Goal: Task Accomplishment & Management: Complete application form

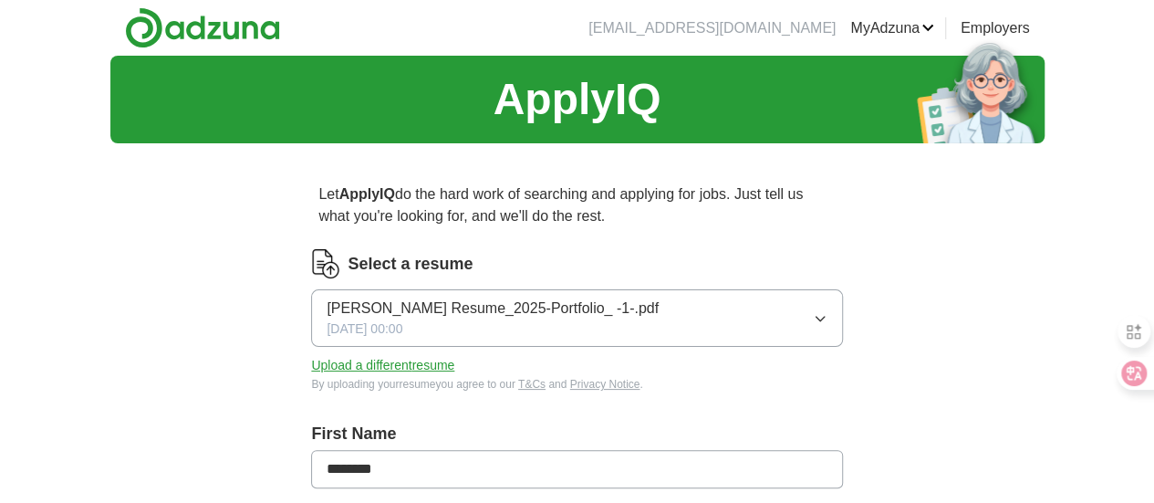
click at [688, 339] on button "[PERSON_NAME] Resume_2025-Portfolio_ -1-.pdf [DATE] 00:00" at bounding box center [576, 317] width 531 height 57
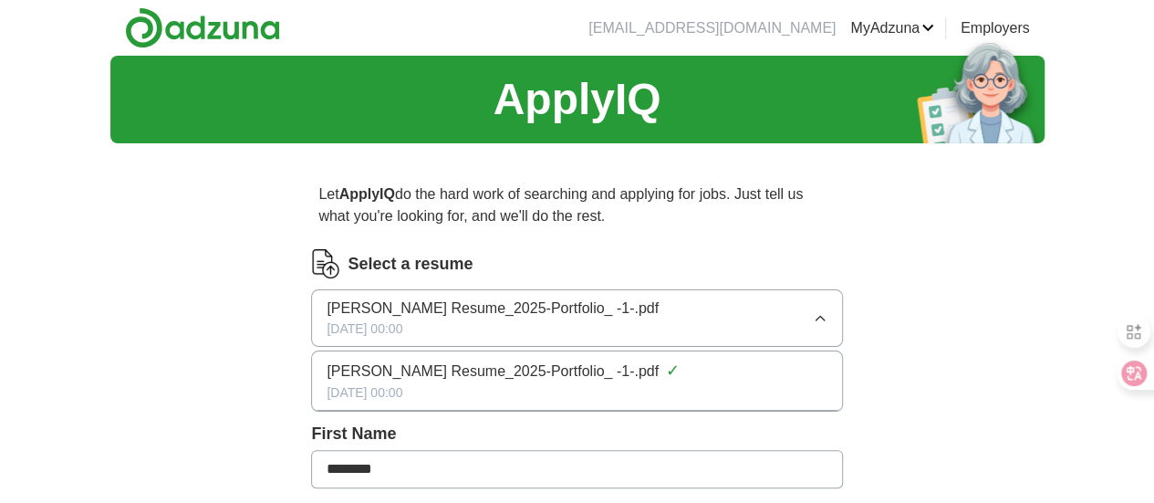
click at [659, 364] on span "[PERSON_NAME] Resume_2025-Portfolio_ -1-.pdf" at bounding box center [493, 371] width 332 height 22
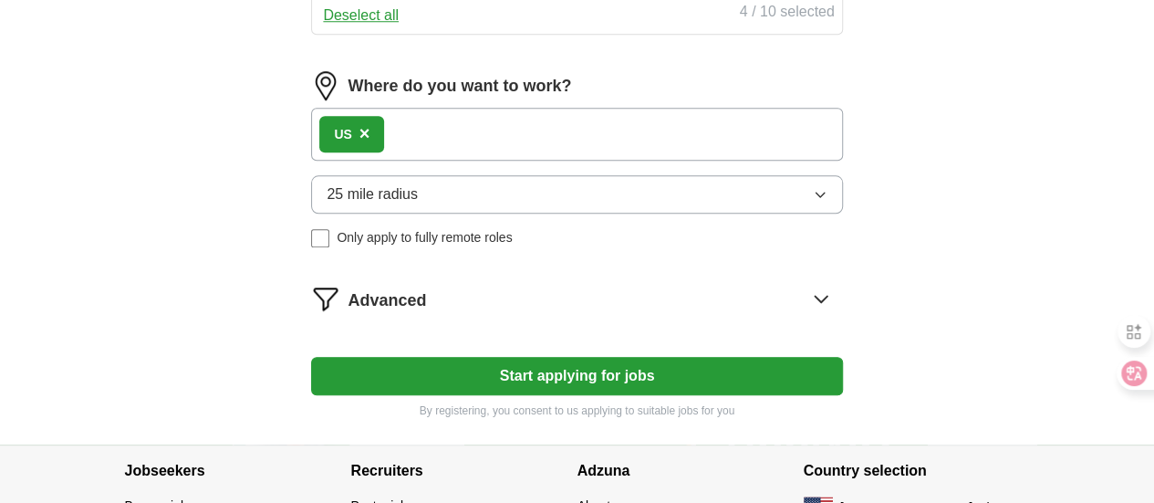
scroll to position [730, 0]
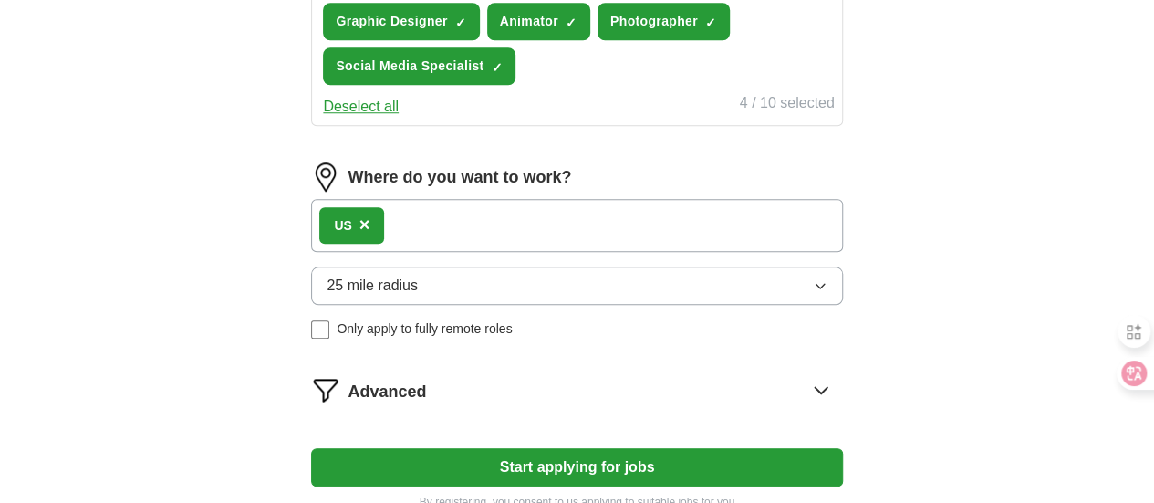
click at [548, 214] on div "US ×" at bounding box center [576, 225] width 531 height 53
click at [754, 382] on div "Advanced" at bounding box center [595, 389] width 494 height 29
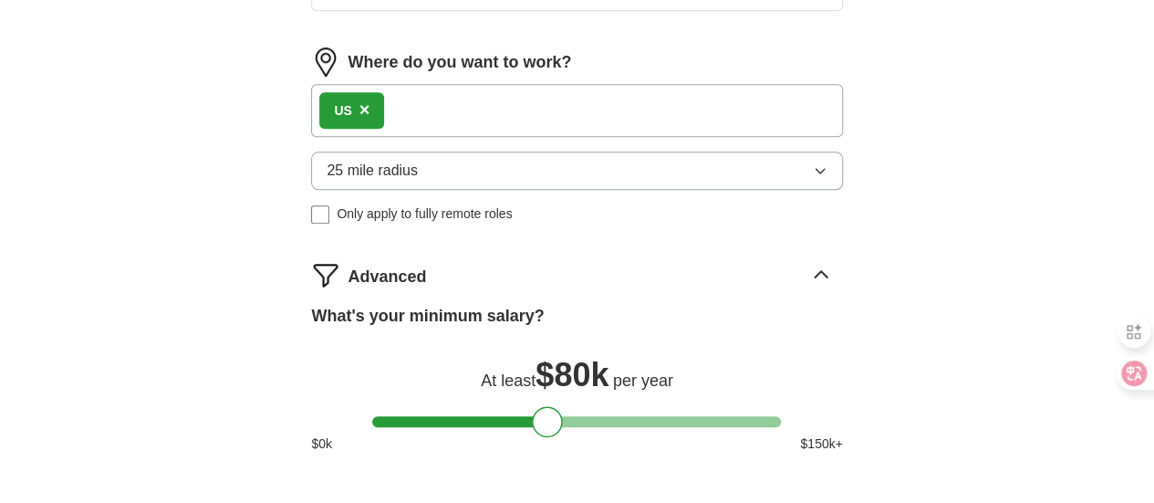
scroll to position [821, 0]
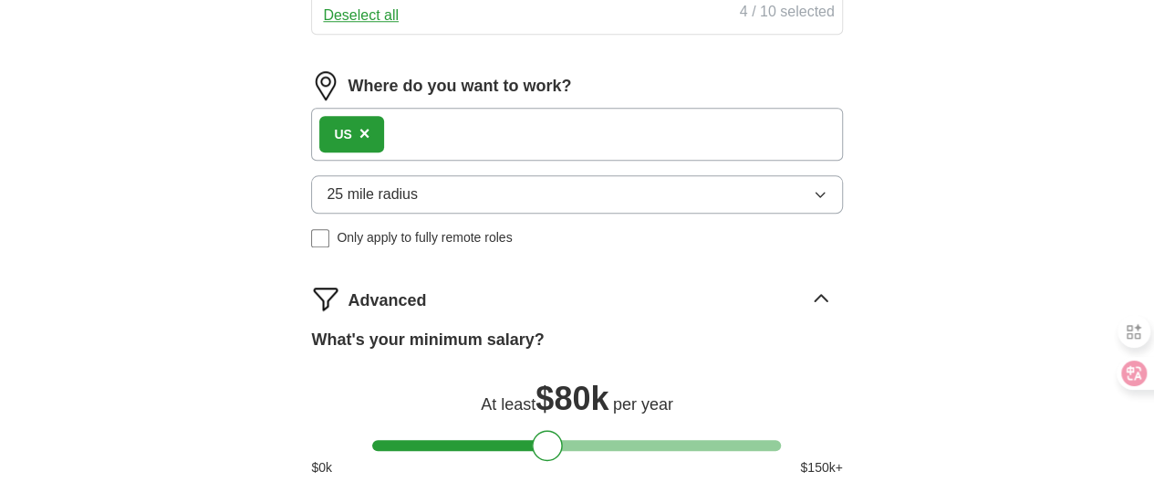
click at [807, 290] on icon at bounding box center [821, 298] width 29 height 29
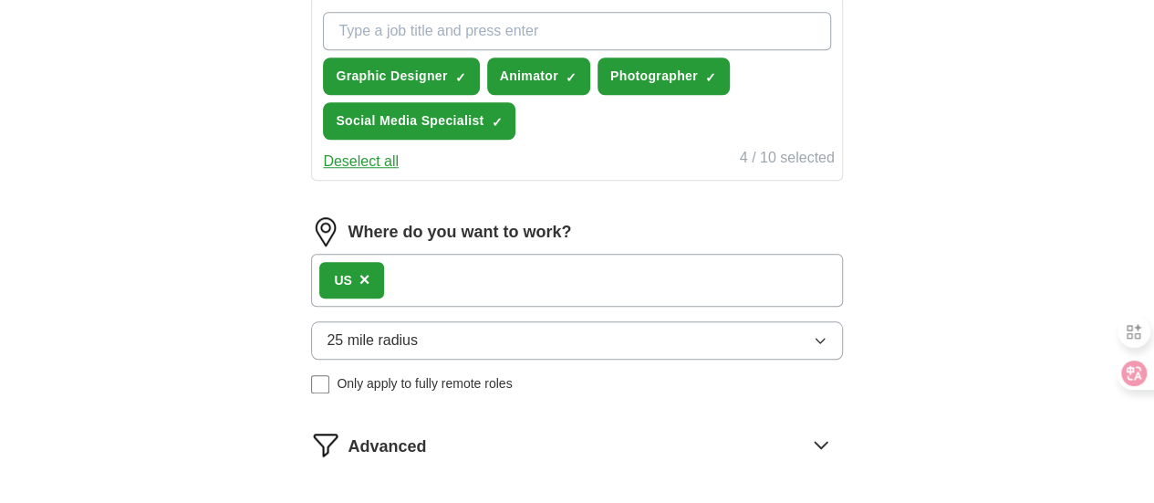
scroll to position [639, 0]
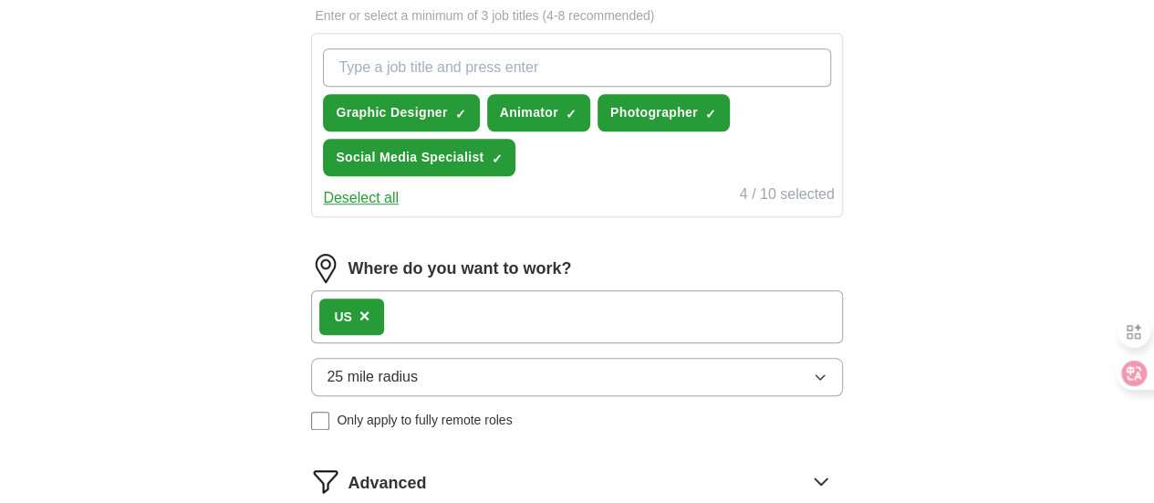
click at [504, 303] on div "US ×" at bounding box center [576, 316] width 531 height 53
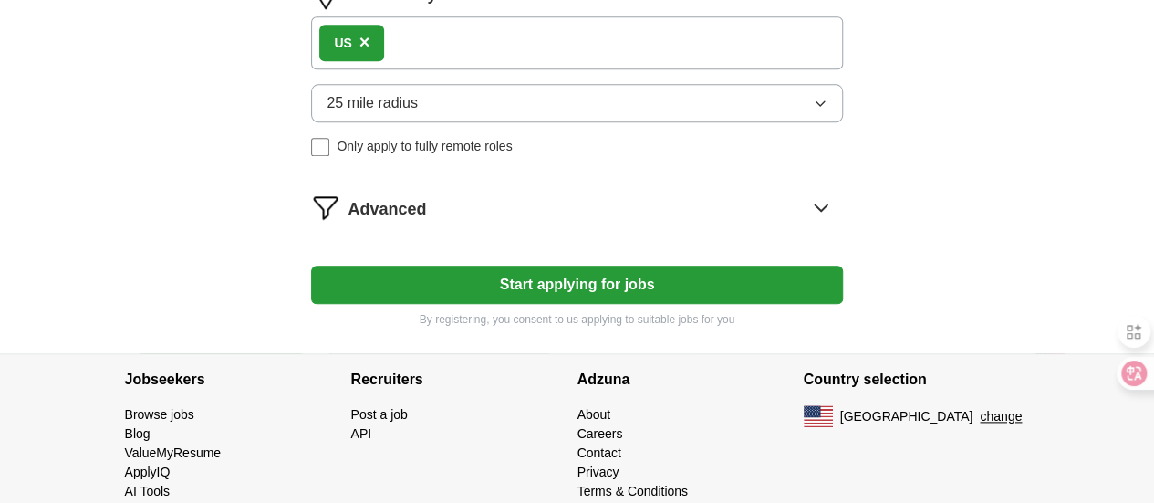
click at [553, 279] on button "Start applying for jobs" at bounding box center [576, 284] width 531 height 38
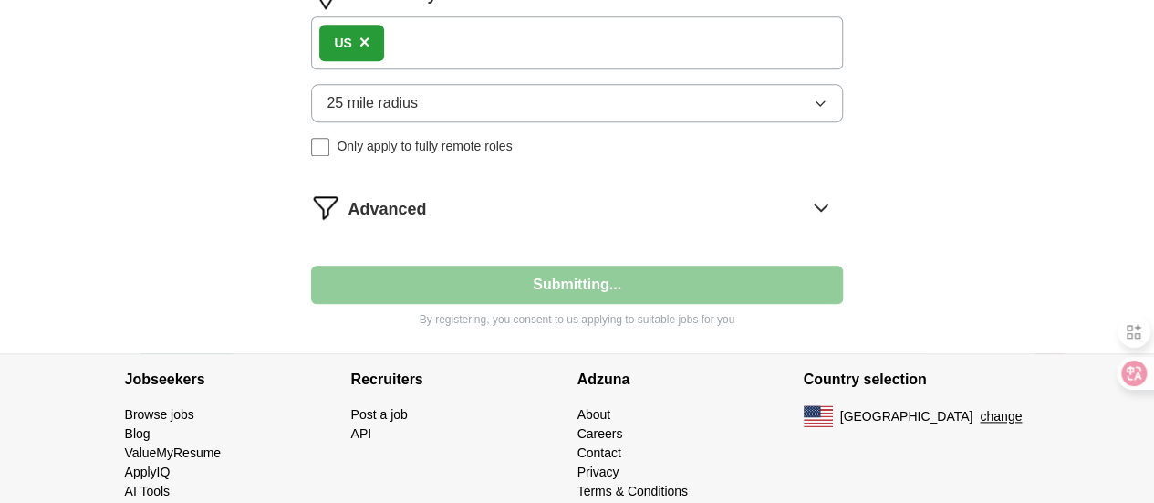
select select "**"
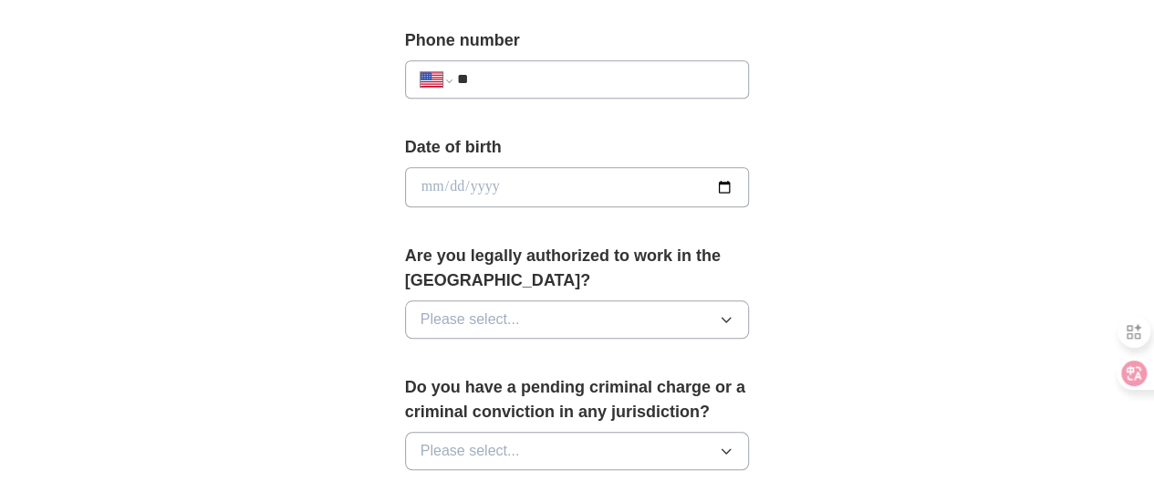
scroll to position [730, 0]
click at [542, 303] on button "Please select..." at bounding box center [577, 322] width 345 height 38
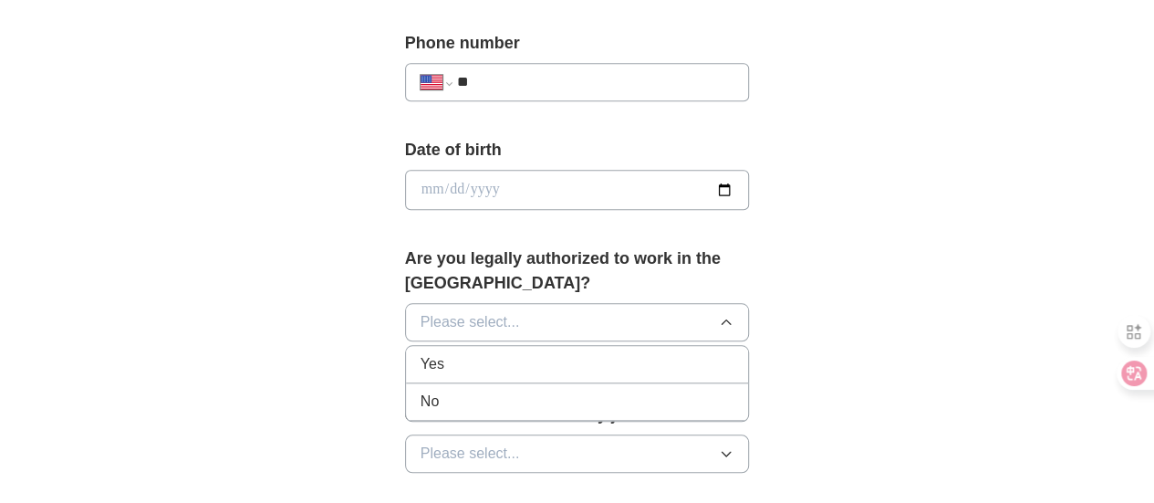
click at [516, 353] on div "Yes" at bounding box center [578, 364] width 314 height 22
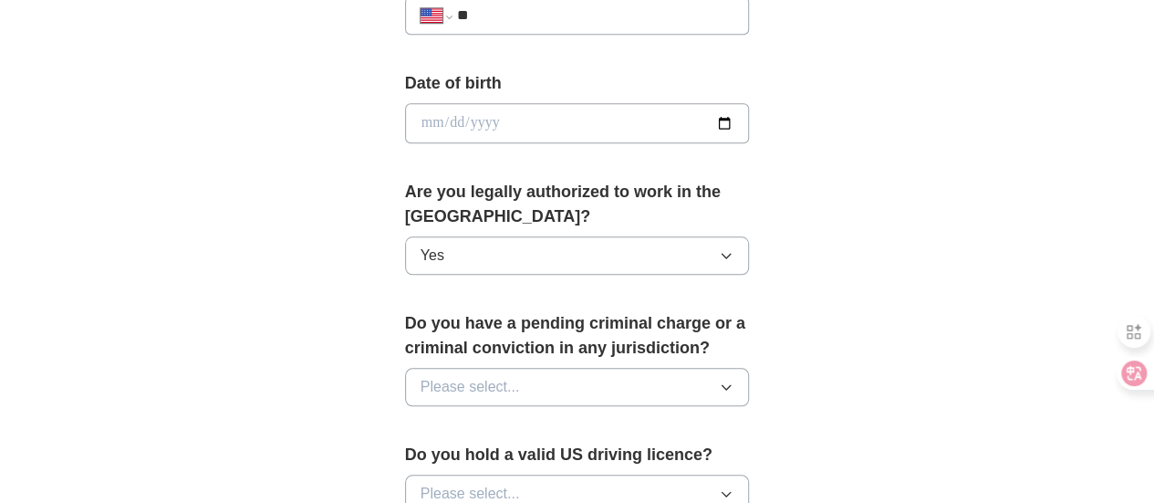
scroll to position [821, 0]
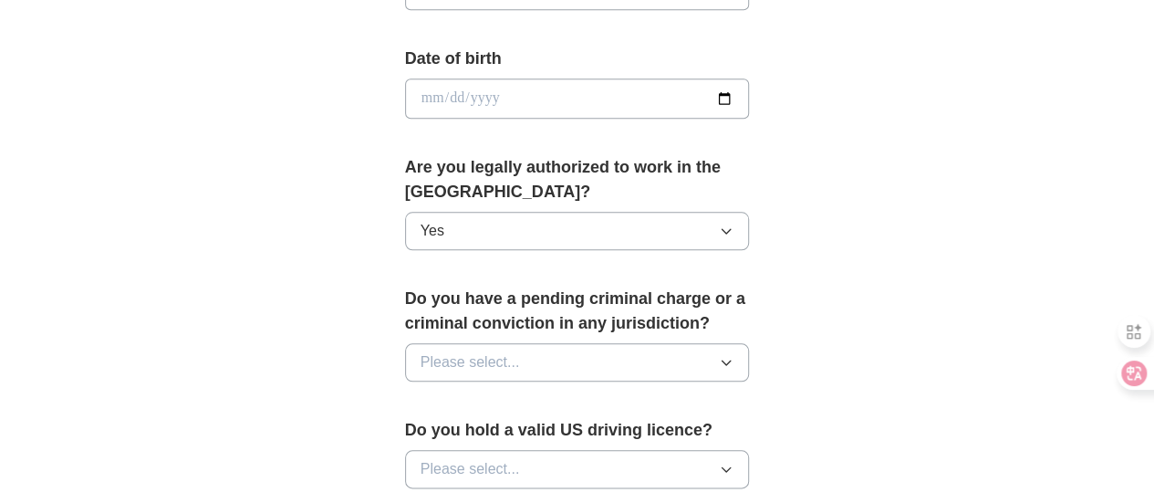
click at [516, 343] on button "Please select..." at bounding box center [577, 362] width 345 height 38
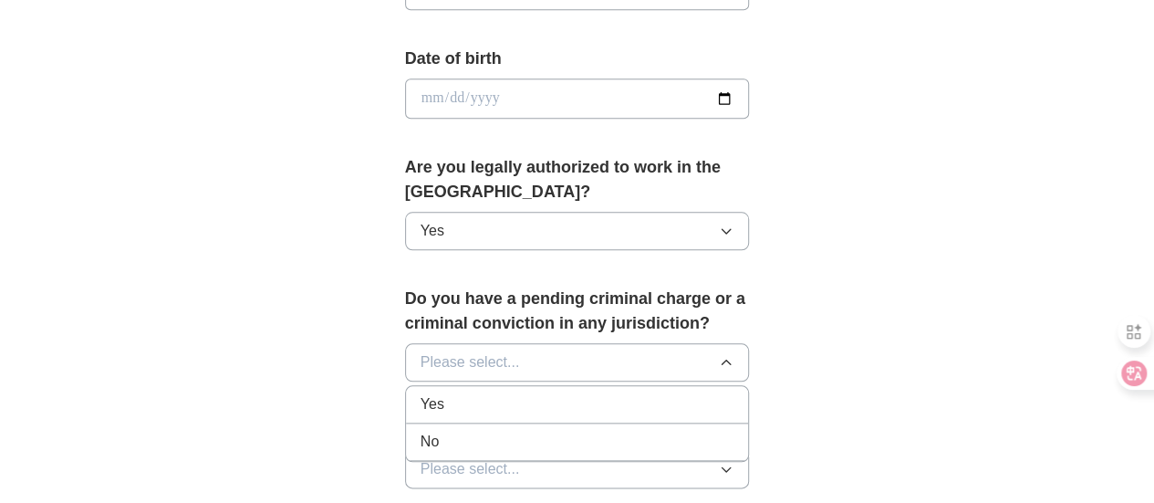
click at [473, 431] on div "No" at bounding box center [578, 442] width 314 height 22
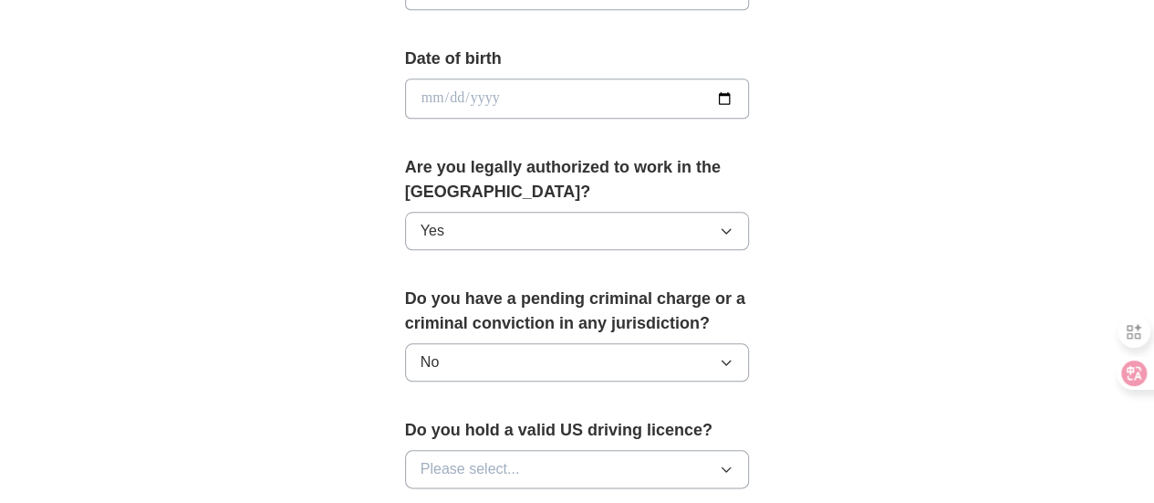
click at [480, 450] on button "Please select..." at bounding box center [577, 469] width 345 height 38
click at [455, 500] on div "Yes" at bounding box center [578, 511] width 314 height 22
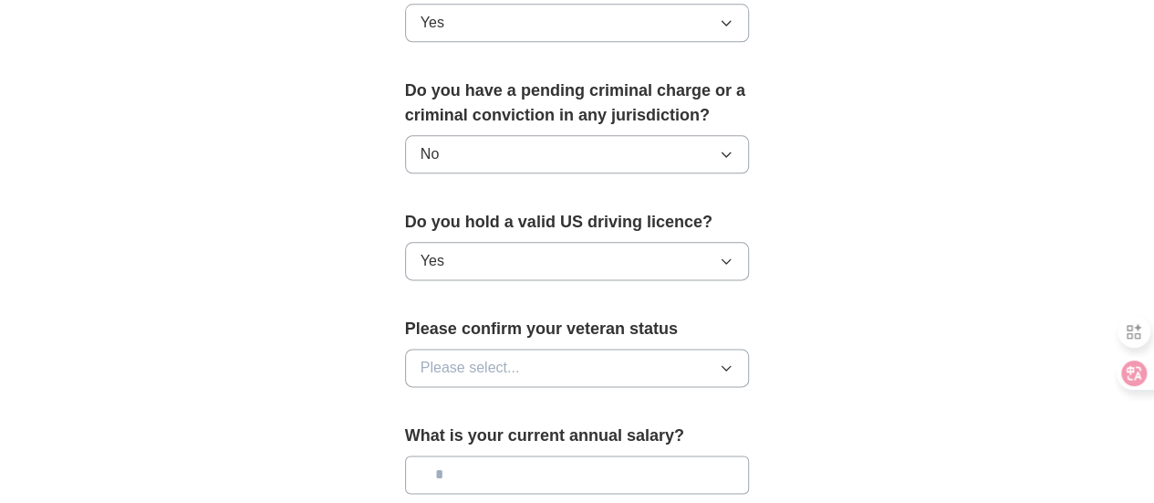
scroll to position [1095, 0]
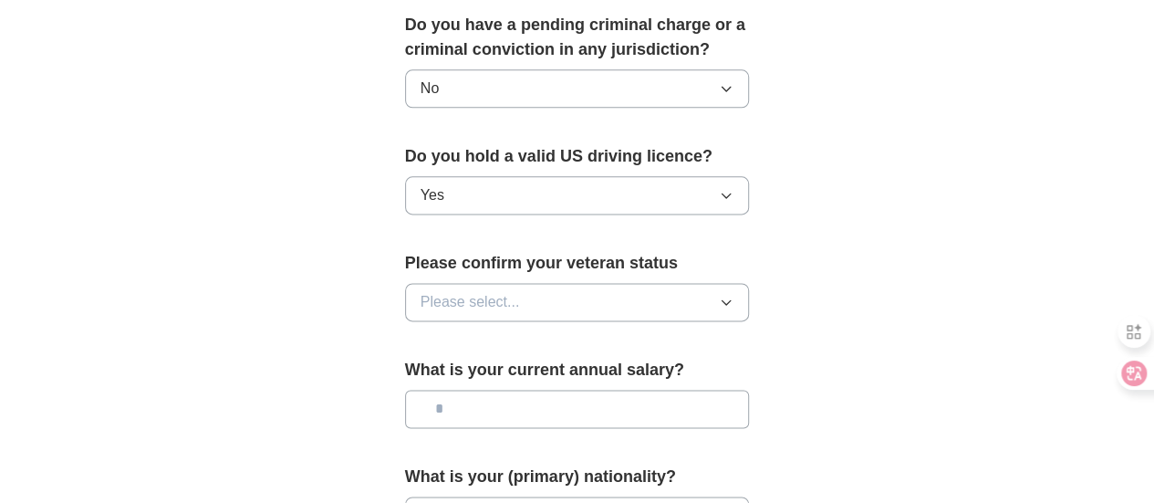
click at [508, 283] on button "Please select..." at bounding box center [577, 302] width 345 height 38
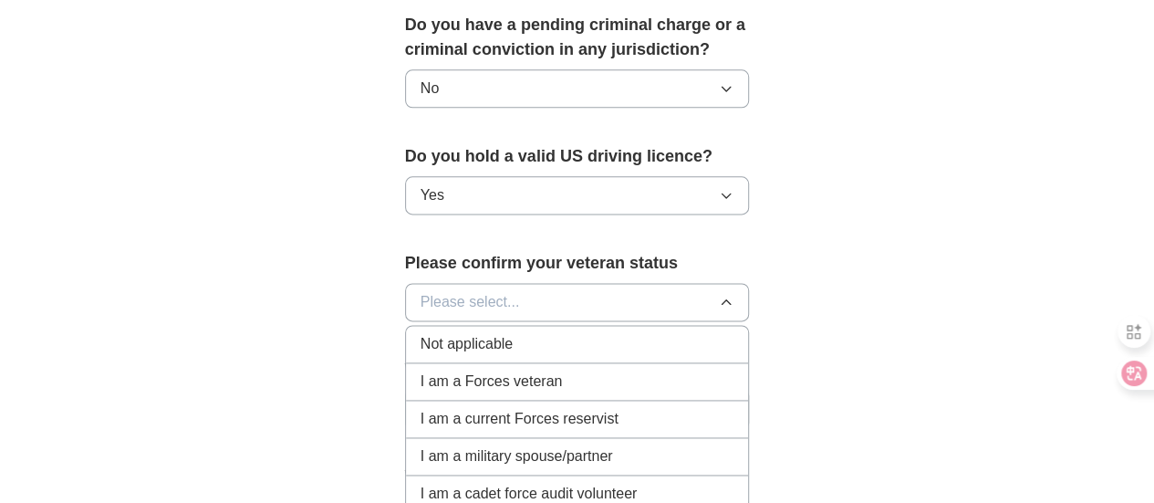
click at [470, 333] on div "Not applicable" at bounding box center [578, 344] width 314 height 22
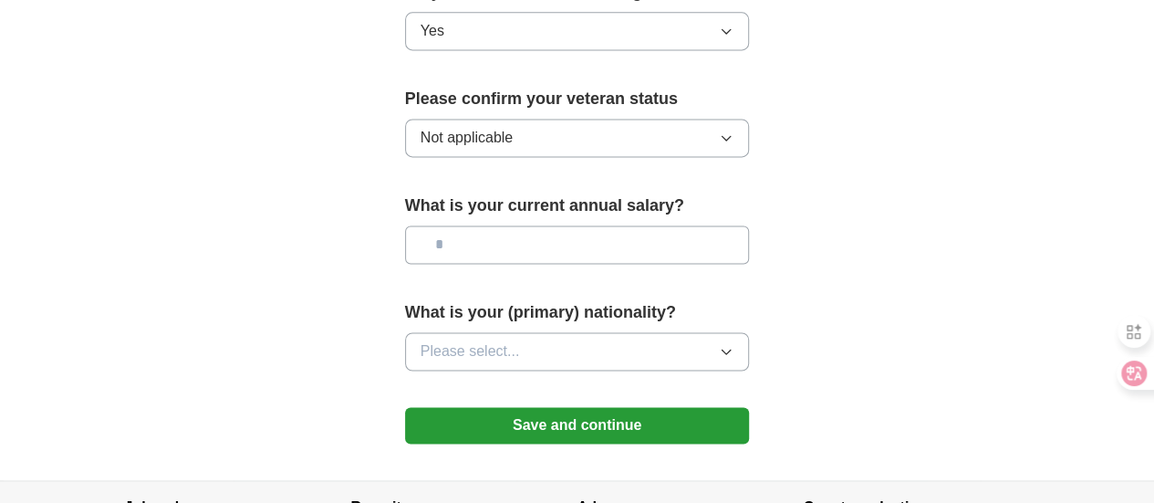
scroll to position [1277, 0]
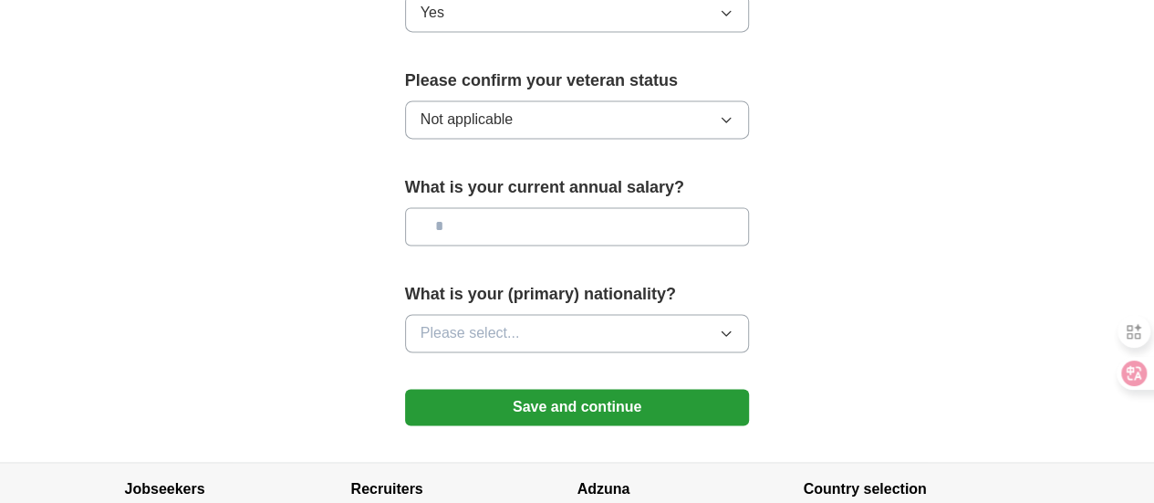
click at [453, 318] on button "Please select..." at bounding box center [577, 333] width 345 height 38
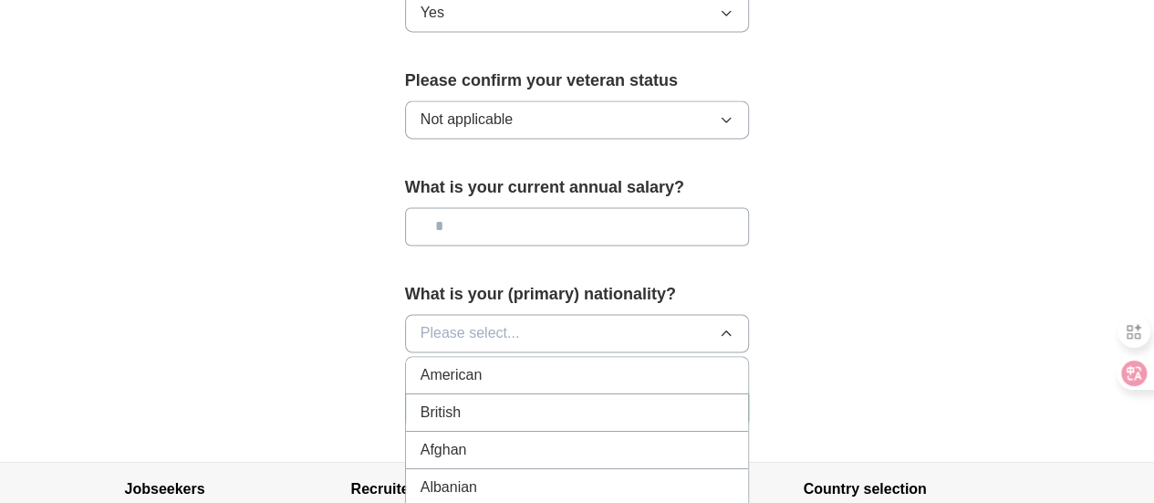
click at [421, 364] on span "American" at bounding box center [452, 375] width 62 height 22
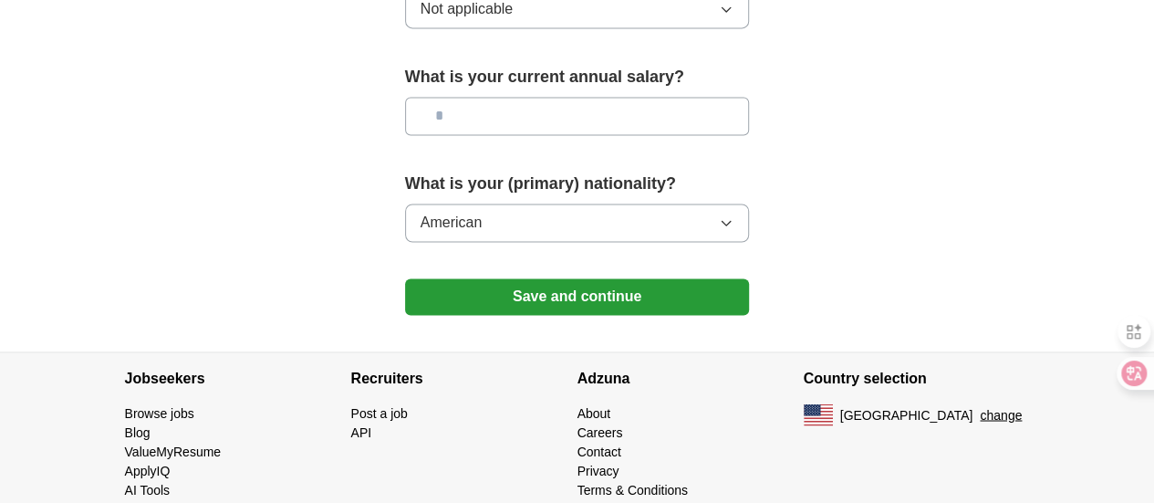
scroll to position [1296, 0]
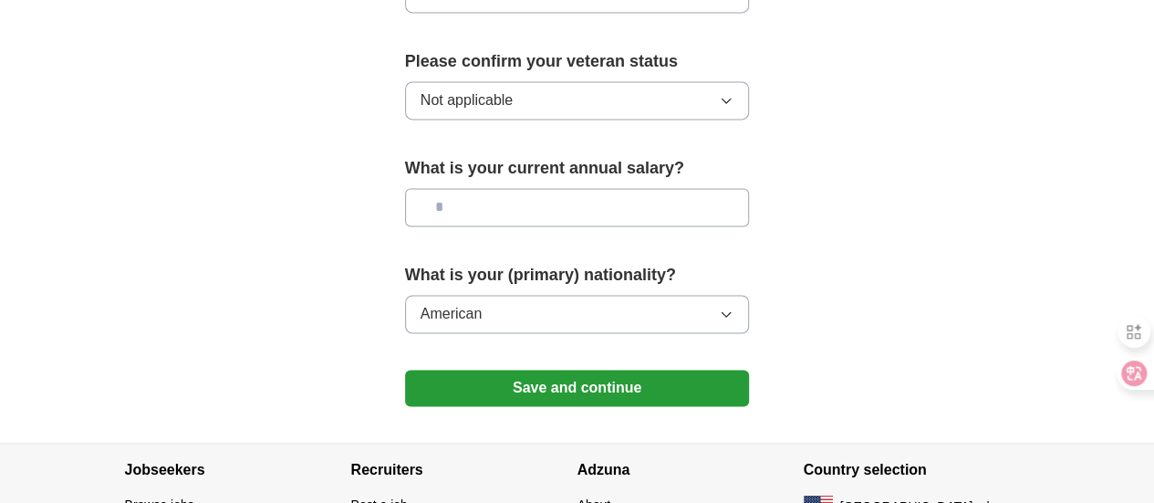
click at [498, 369] on button "Save and continue" at bounding box center [577, 387] width 345 height 36
